Goal: Check status: Check status

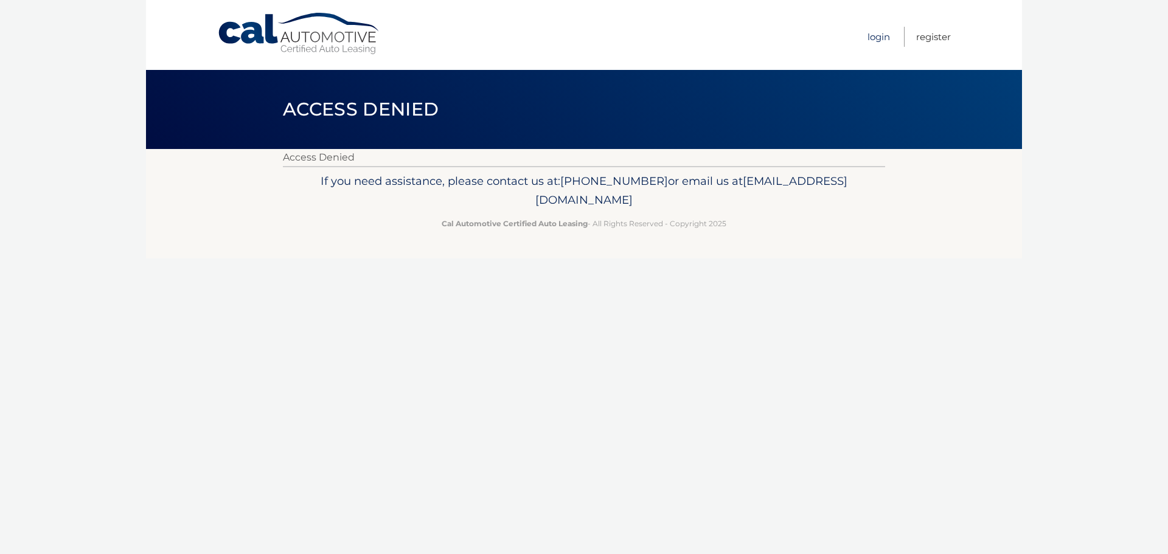
click at [875, 37] on link "Login" at bounding box center [879, 37] width 23 height 20
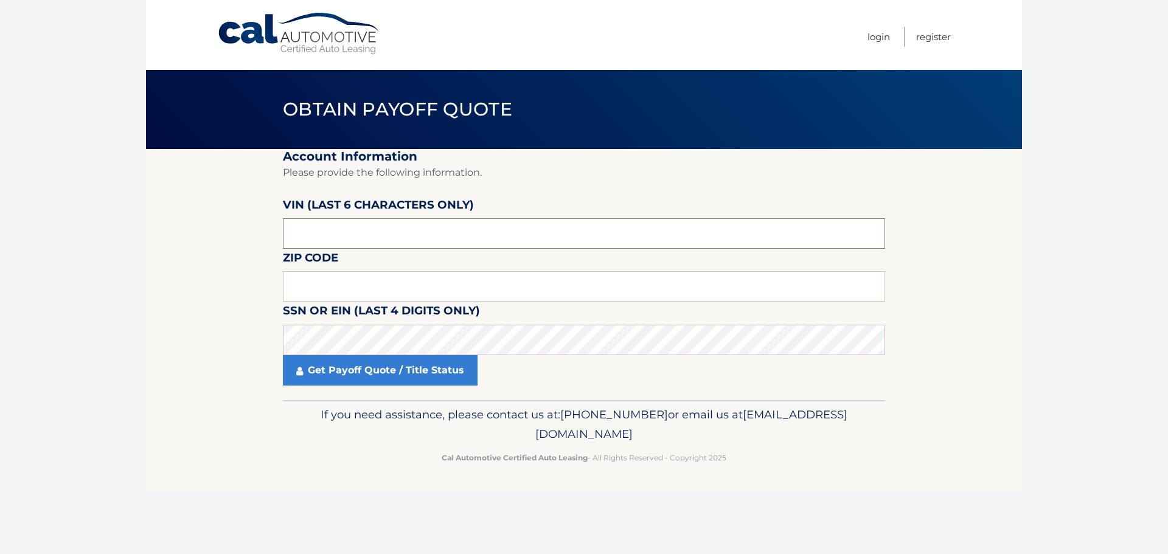
click at [442, 233] on input "text" at bounding box center [584, 233] width 602 height 30
type input "116998"
click at [296, 291] on input "text" at bounding box center [584, 286] width 602 height 30
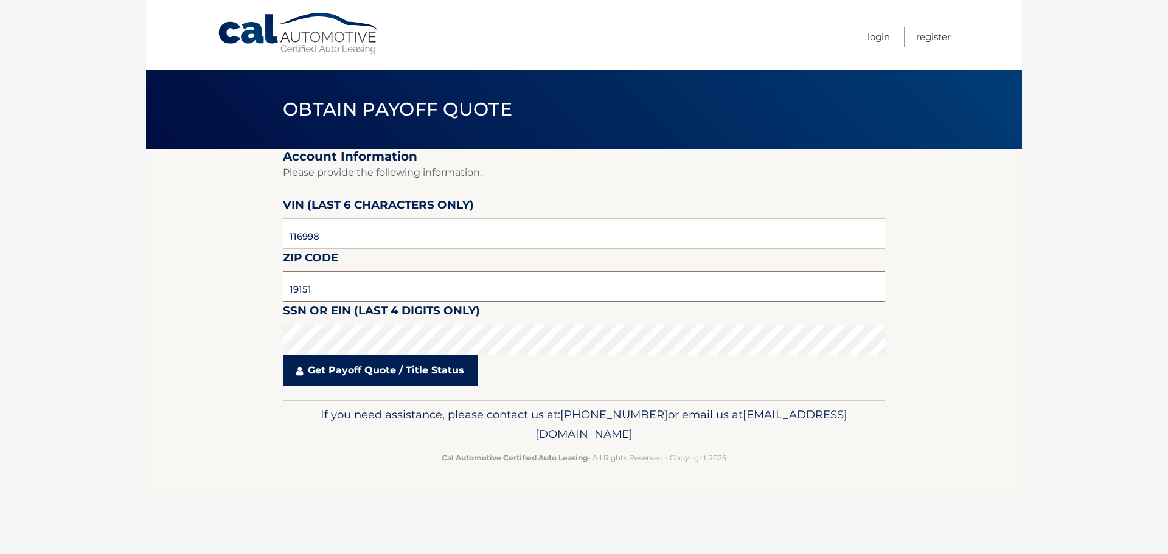
type input "19151"
click at [383, 367] on link "Get Payoff Quote / Title Status" at bounding box center [380, 370] width 195 height 30
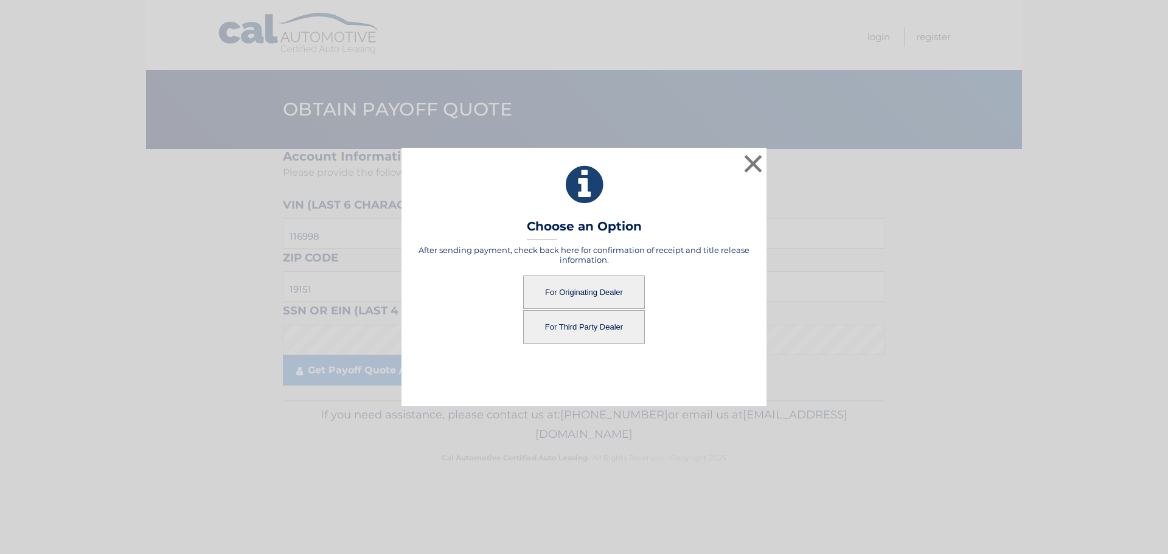
click at [605, 285] on button "For Originating Dealer" at bounding box center [584, 292] width 122 height 33
click at [587, 291] on button "For Originating Dealer" at bounding box center [584, 292] width 122 height 33
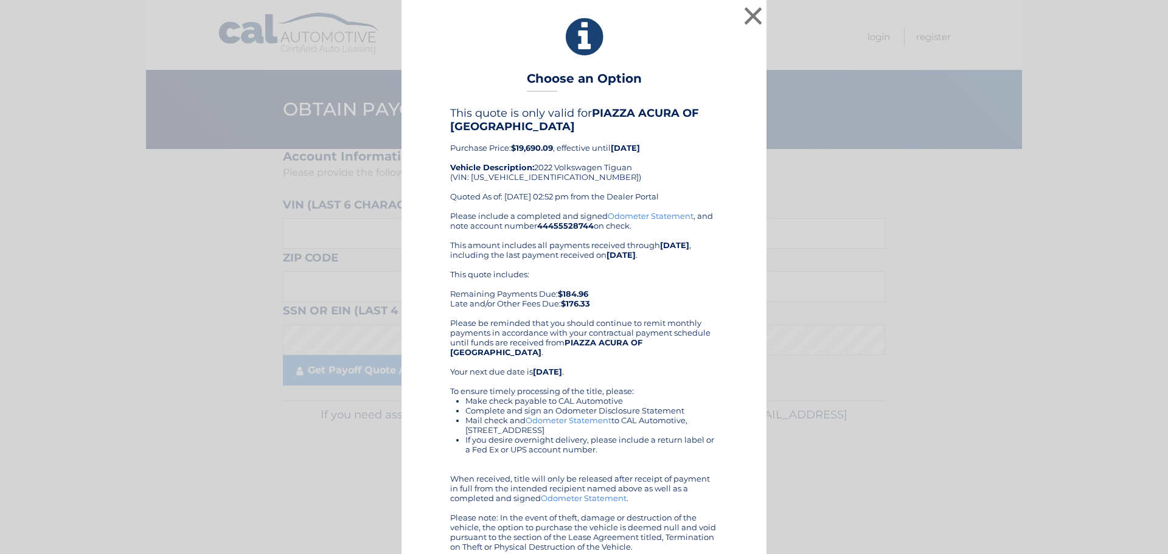
click at [709, 313] on div "Please include a completed and signed Odometer Statement , and note account num…" at bounding box center [584, 381] width 268 height 341
click at [750, 15] on button "×" at bounding box center [753, 16] width 24 height 24
